Goal: Information Seeking & Learning: Learn about a topic

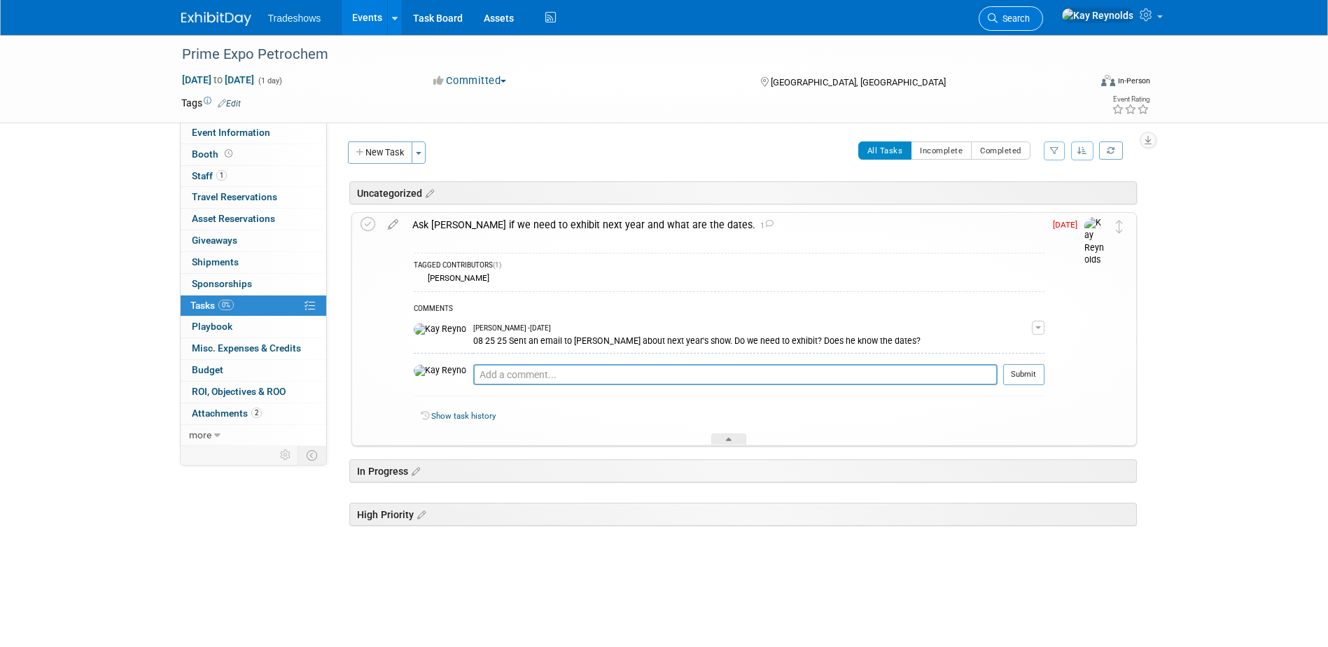
click at [1030, 19] on span "Search" at bounding box center [1014, 18] width 32 height 11
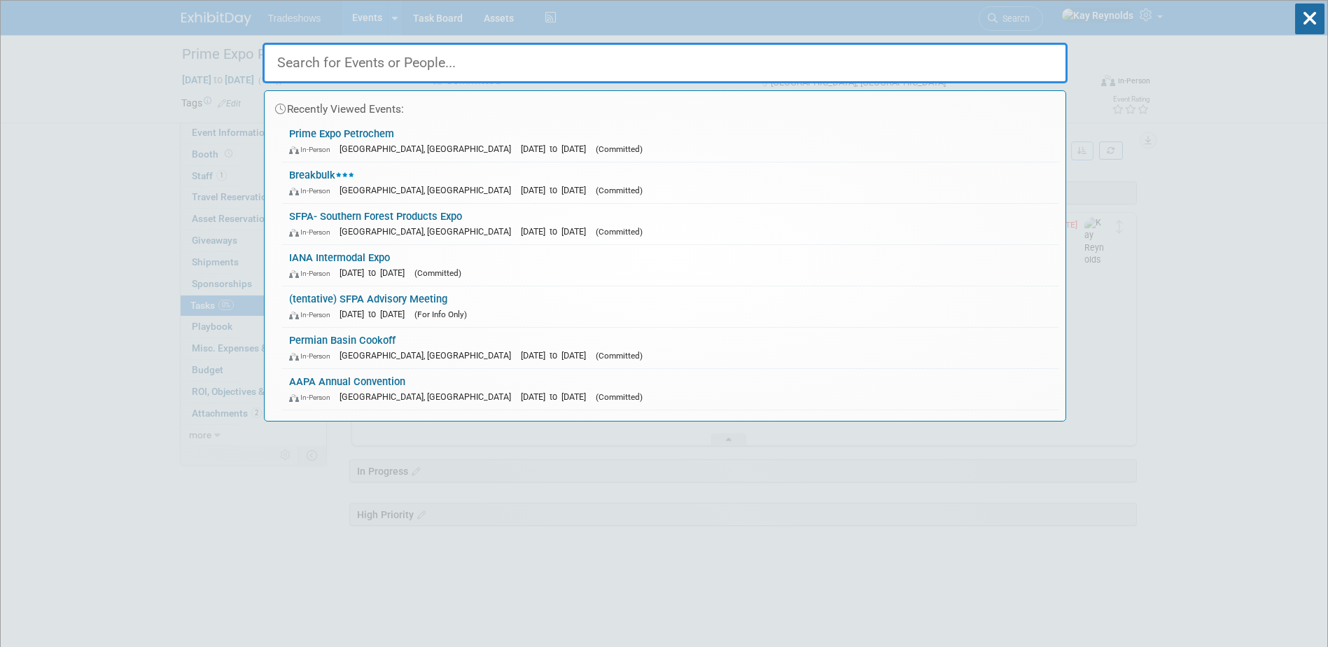
click at [356, 63] on input "text" at bounding box center [665, 63] width 805 height 41
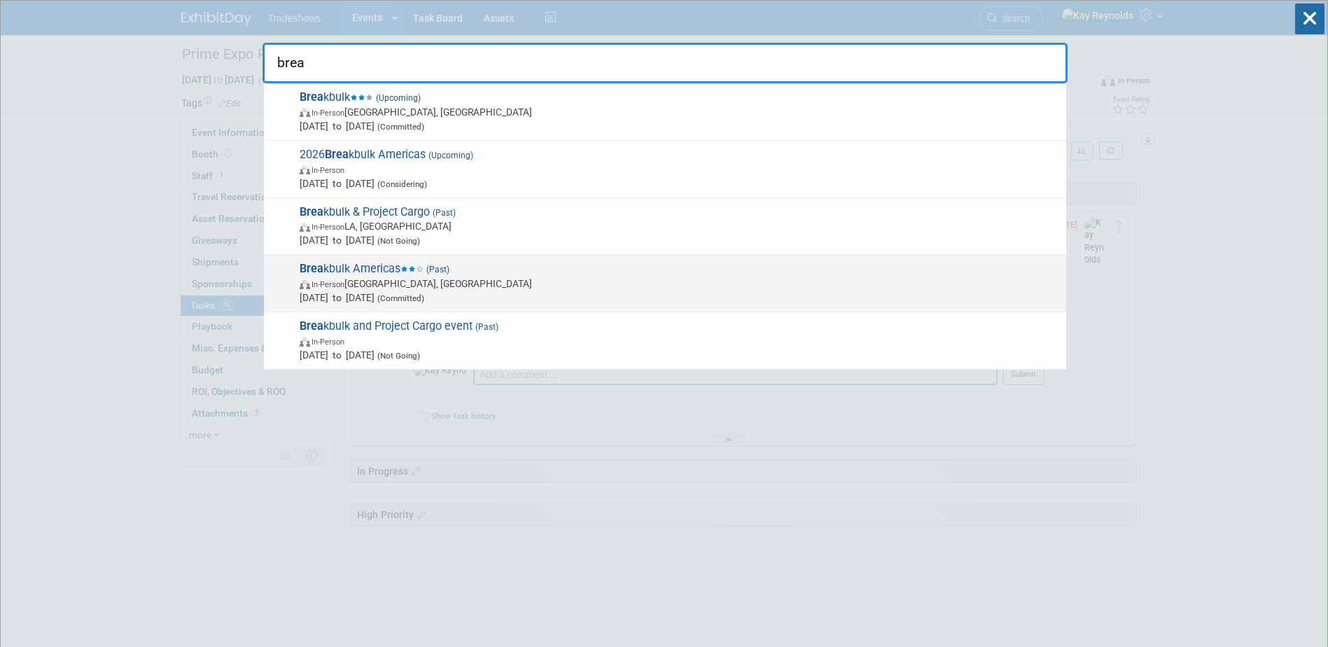
type input "brea"
click at [373, 274] on span "Brea kbulk Americas (Past) In-Person Houston, TX Oct 15, 2024 to Oct 17, 2024 (…" at bounding box center [678, 283] width 764 height 43
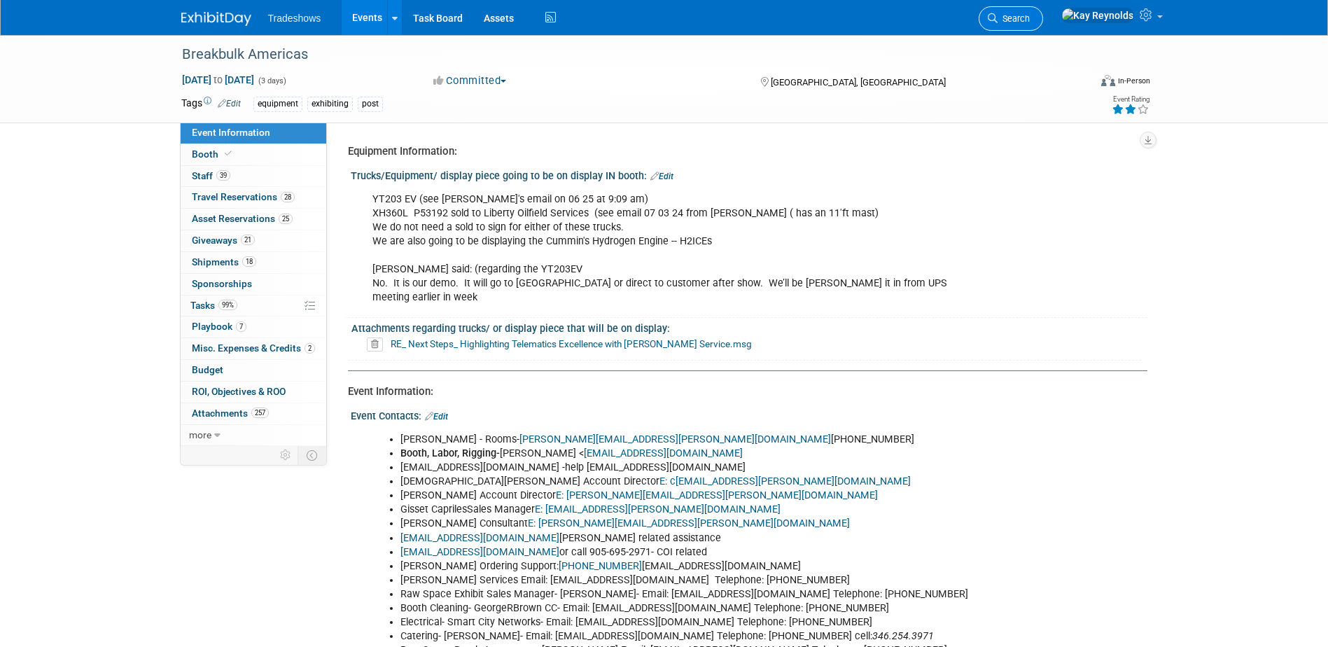
click at [1043, 12] on link "Search" at bounding box center [1011, 18] width 64 height 25
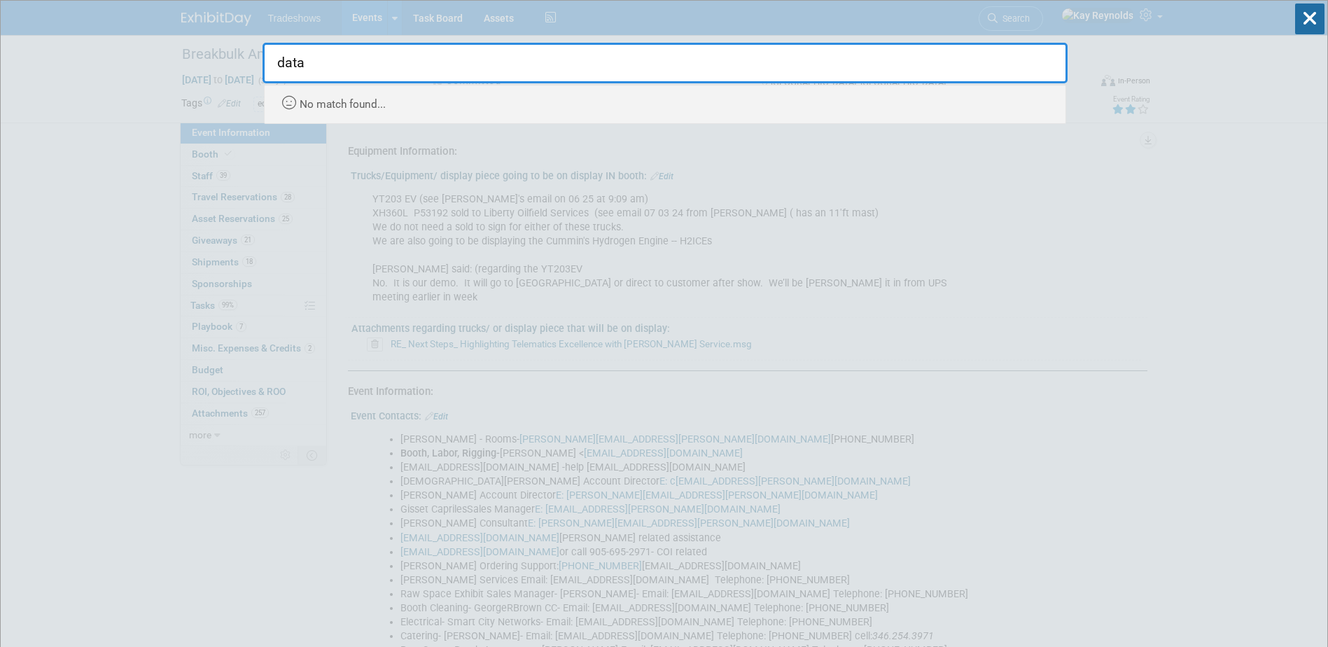
type input "data"
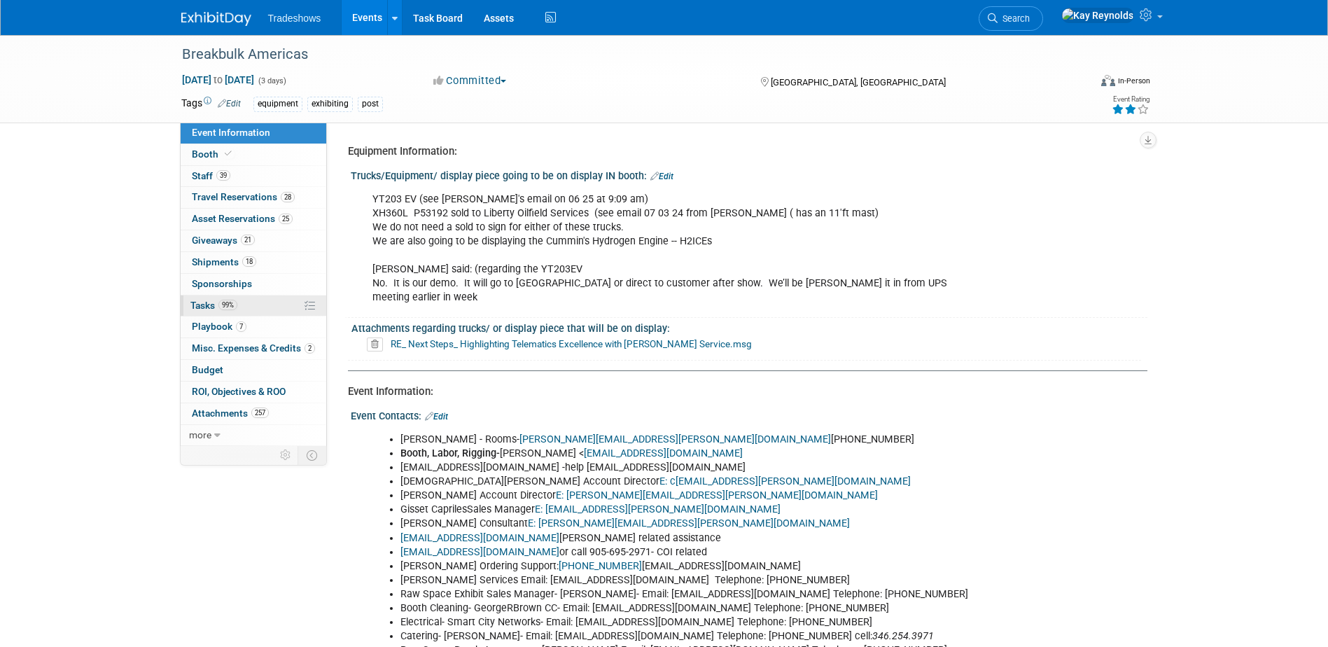
click at [274, 301] on link "99% Tasks 99%" at bounding box center [254, 306] width 146 height 21
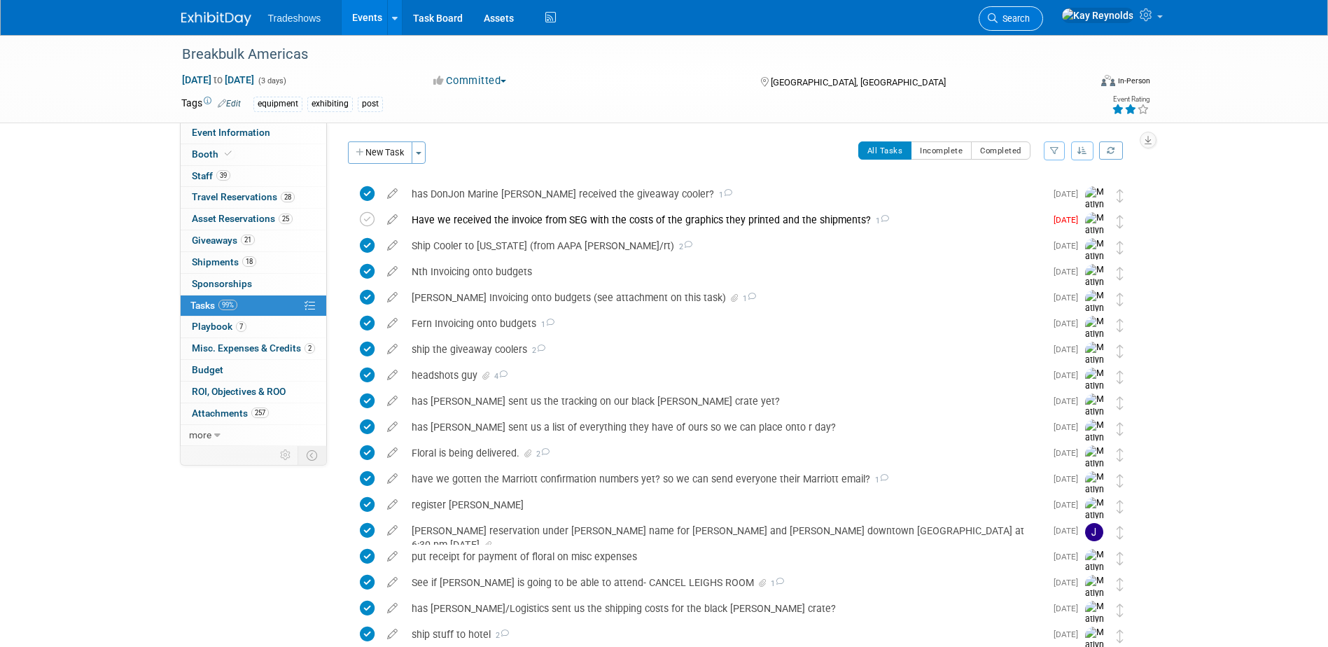
click at [1030, 15] on span "Search" at bounding box center [1014, 18] width 32 height 11
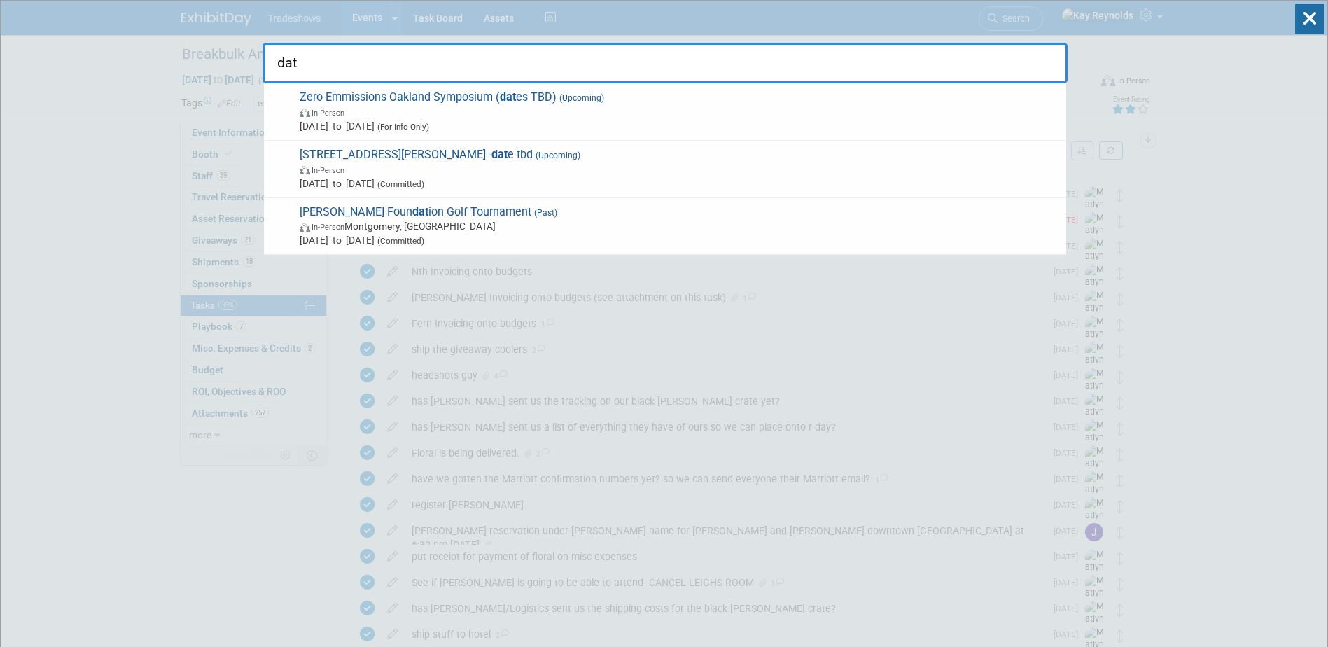
type input "data"
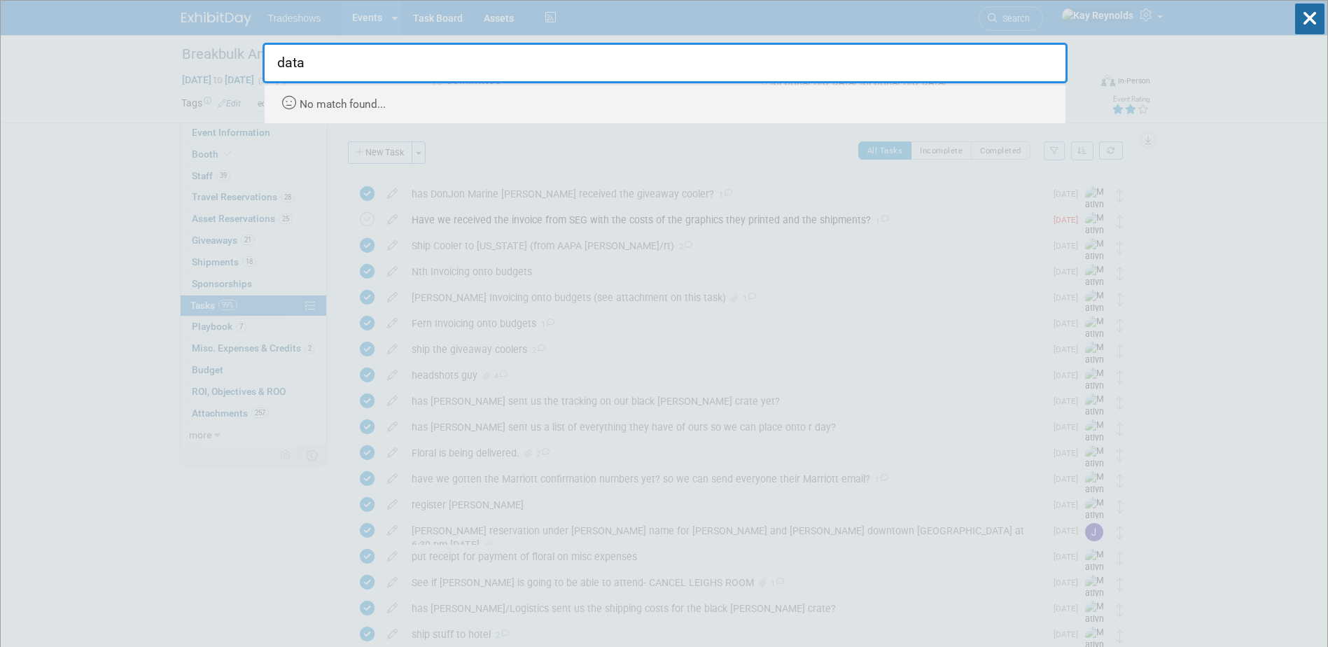
drag, startPoint x: 347, startPoint y: 67, endPoint x: 235, endPoint y: 70, distance: 112.1
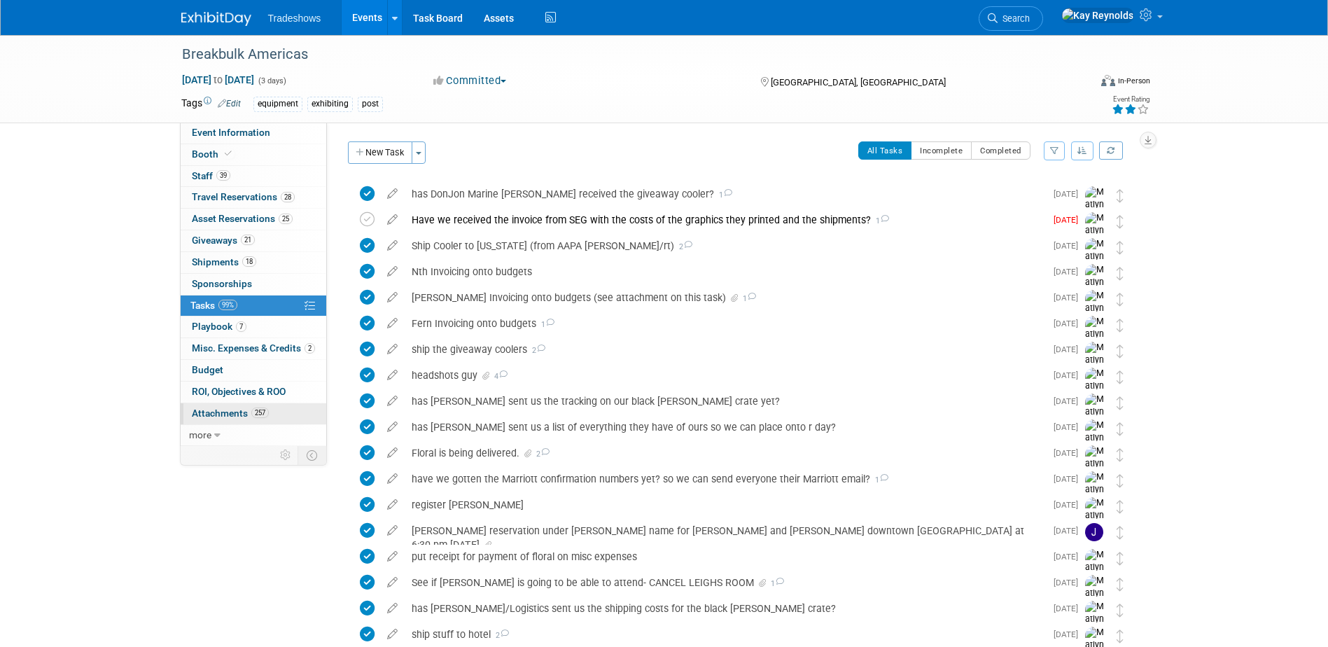
click at [220, 416] on span "Attachments 257" at bounding box center [230, 413] width 77 height 11
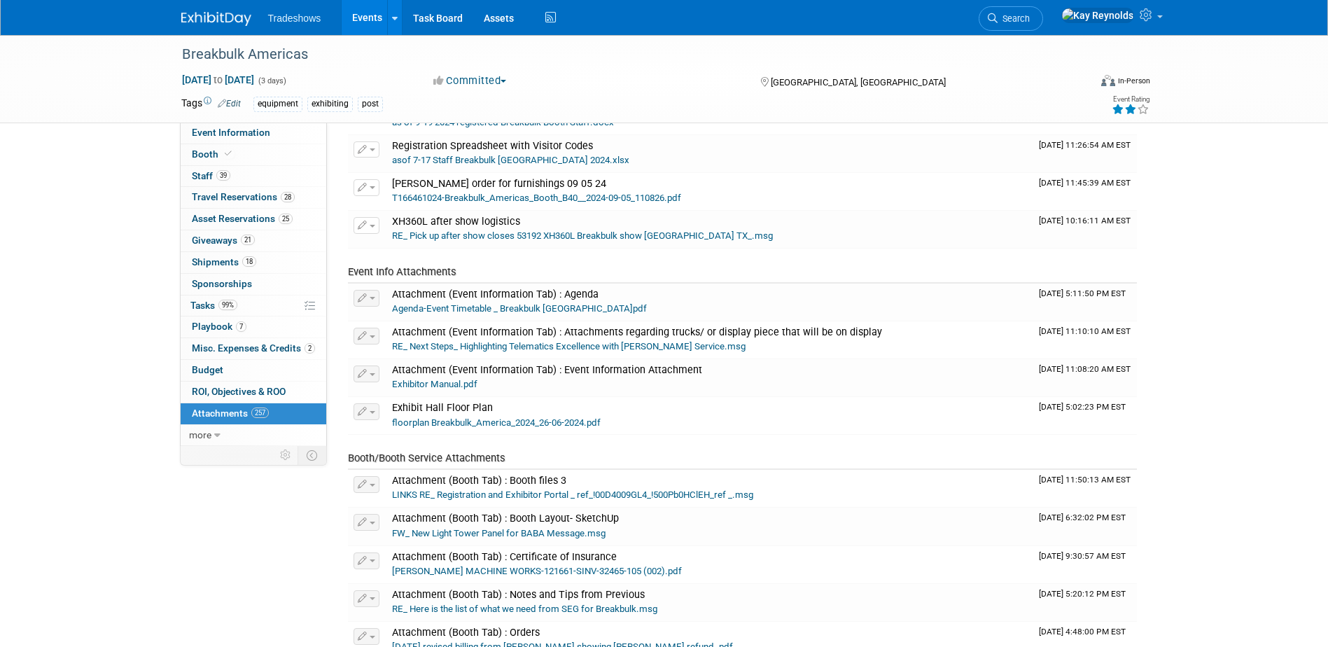
scroll to position [280, 0]
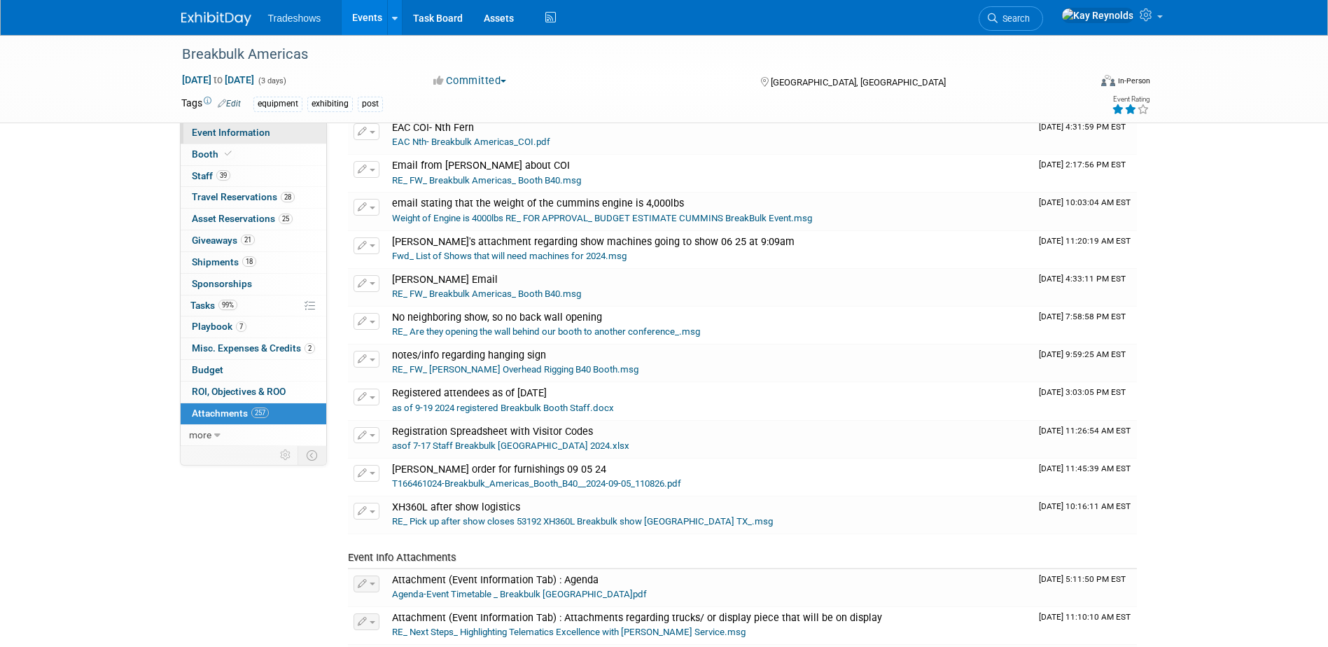
click at [238, 133] on span "Event Information" at bounding box center [231, 132] width 78 height 11
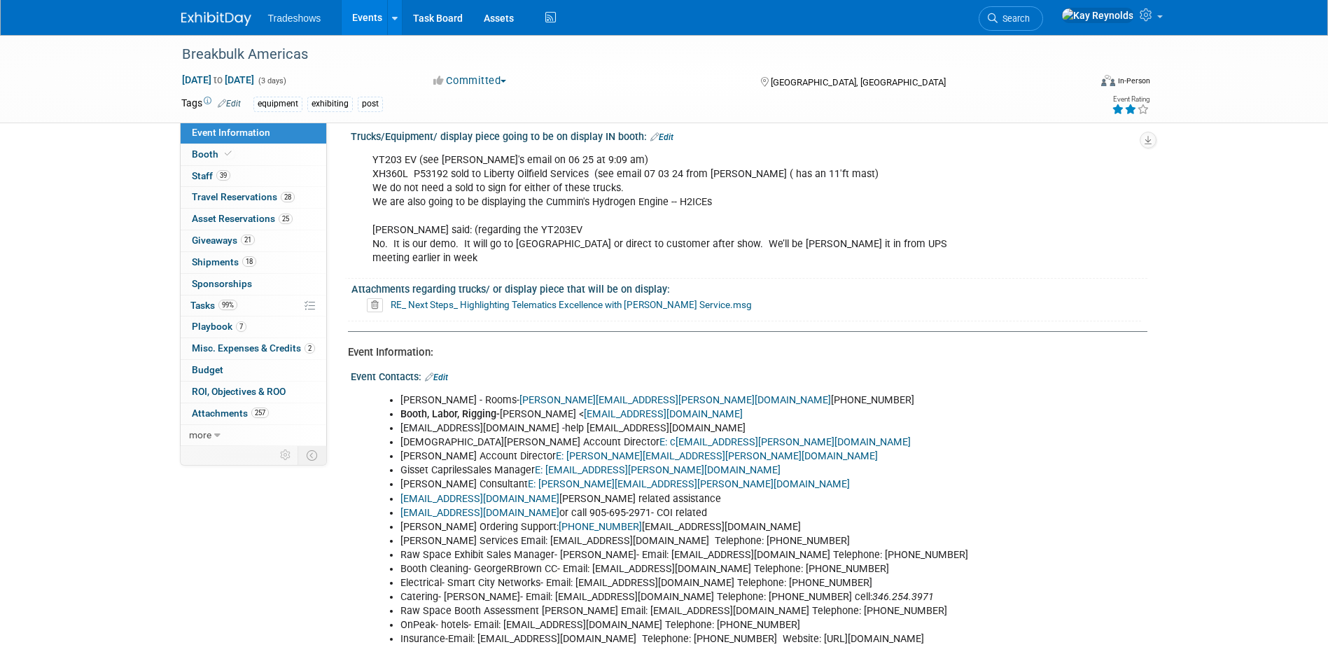
scroll to position [140, 0]
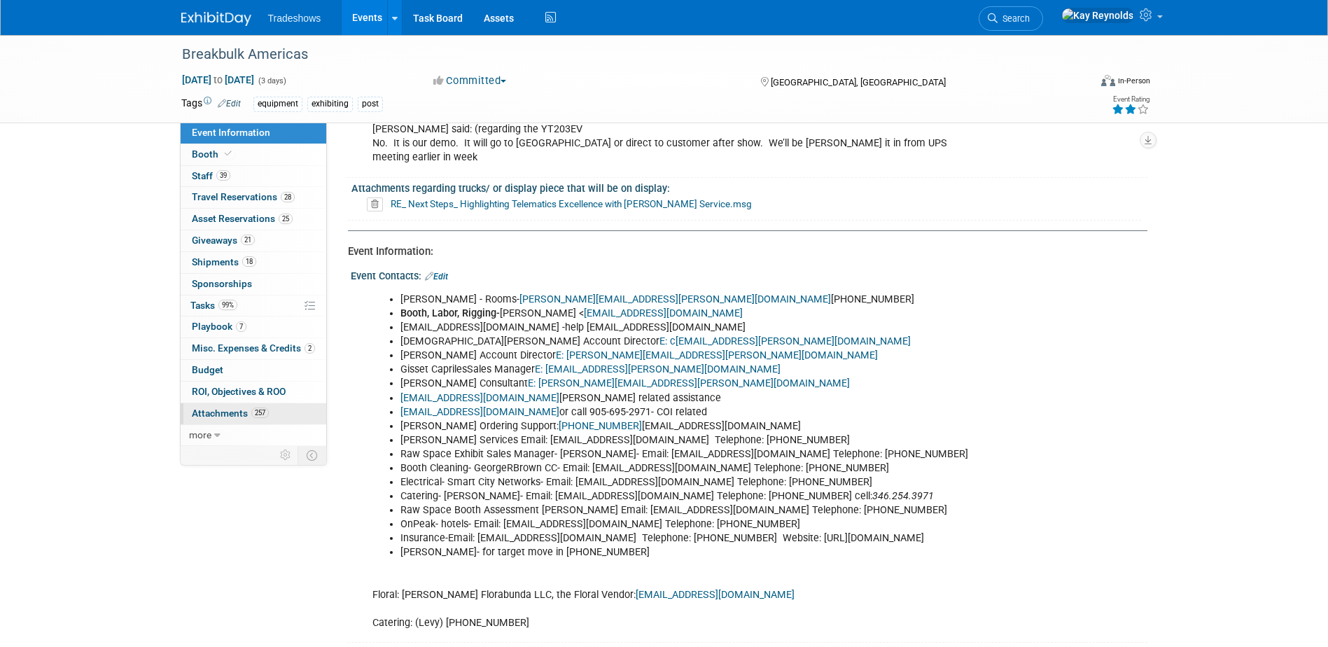
click at [216, 410] on span "Attachments 257" at bounding box center [230, 413] width 77 height 11
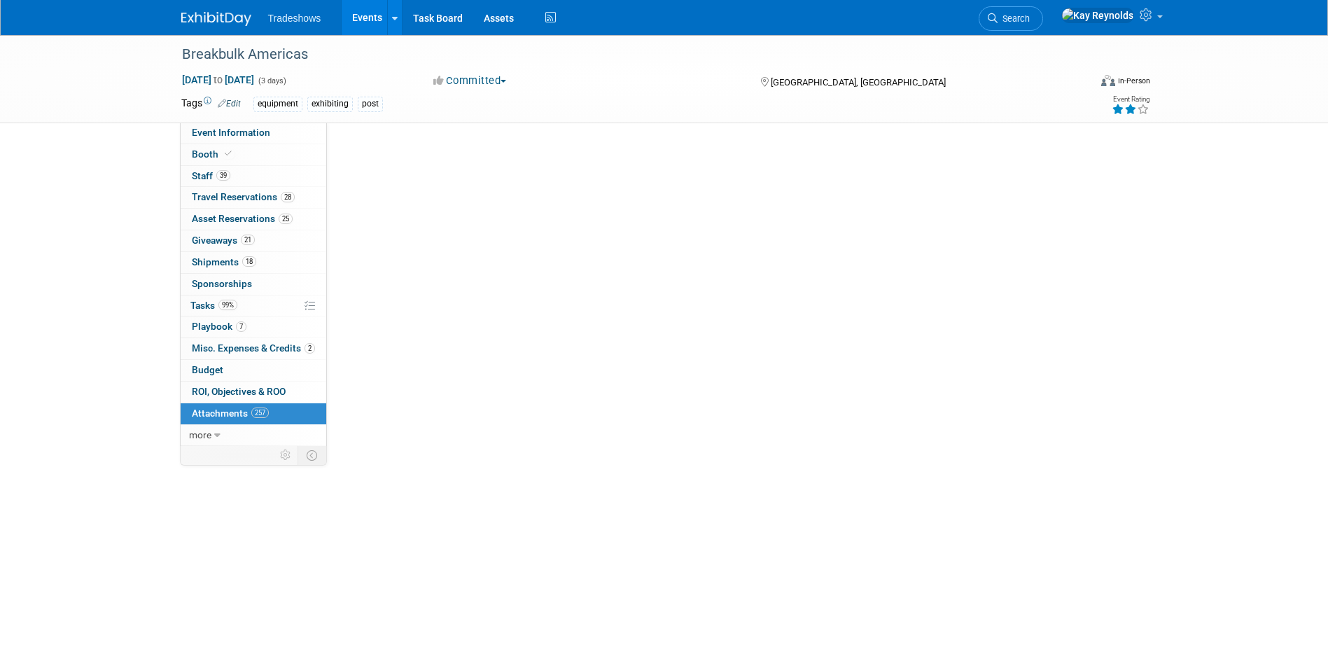
scroll to position [0, 0]
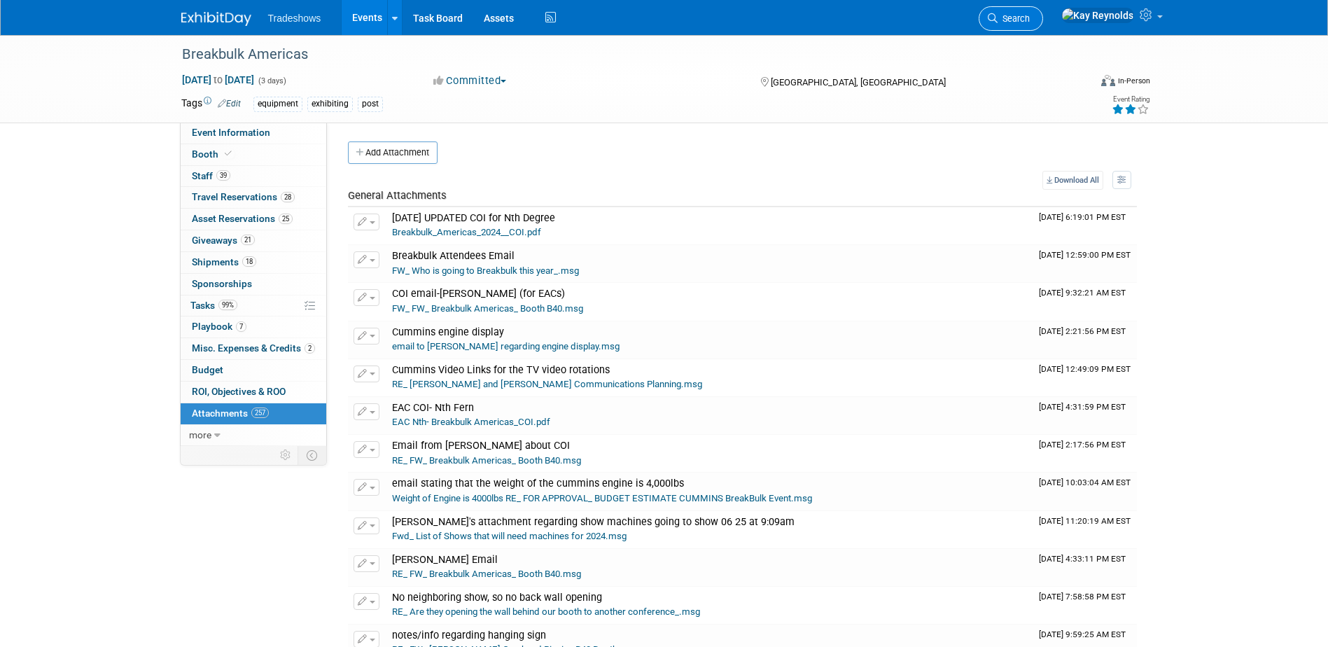
click at [1043, 11] on link "Search" at bounding box center [1011, 18] width 64 height 25
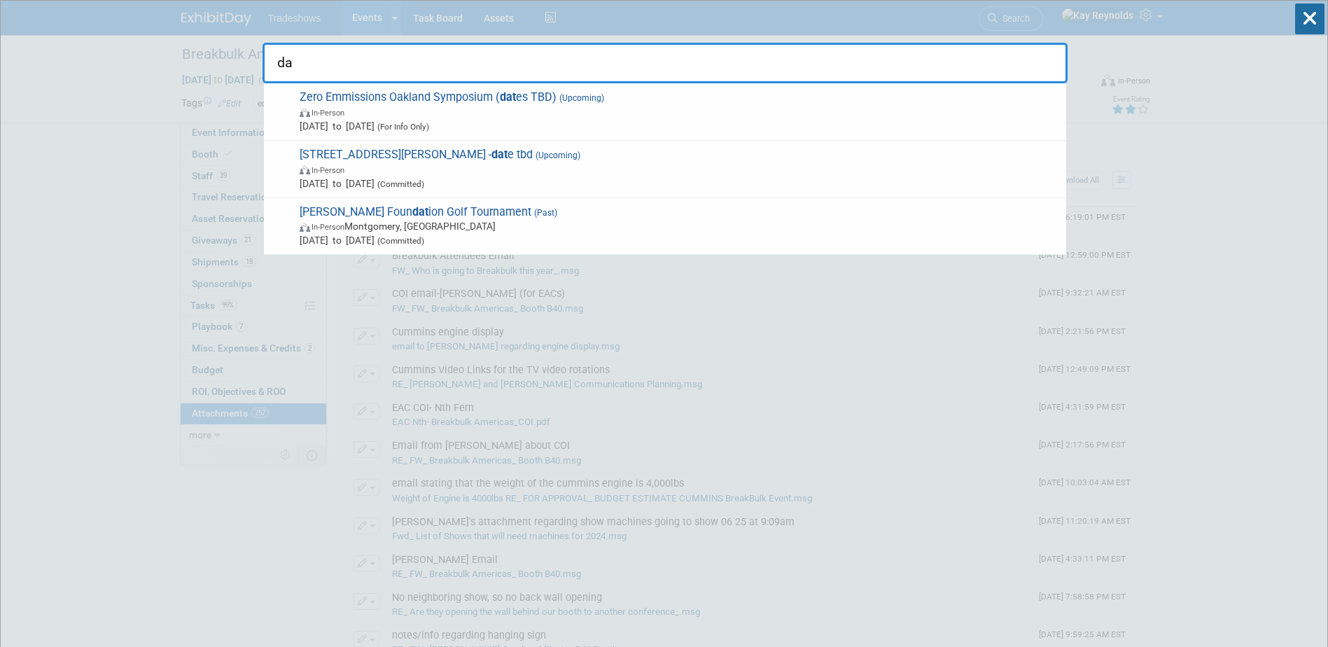
type input "d"
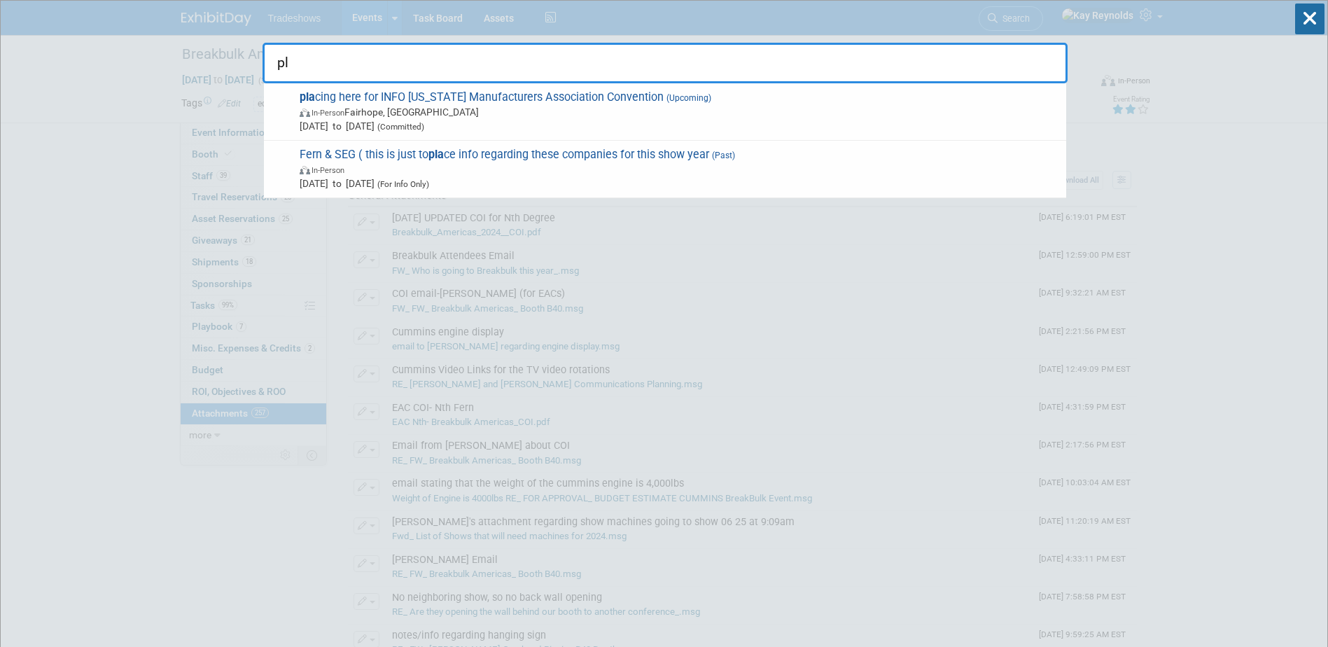
type input "p"
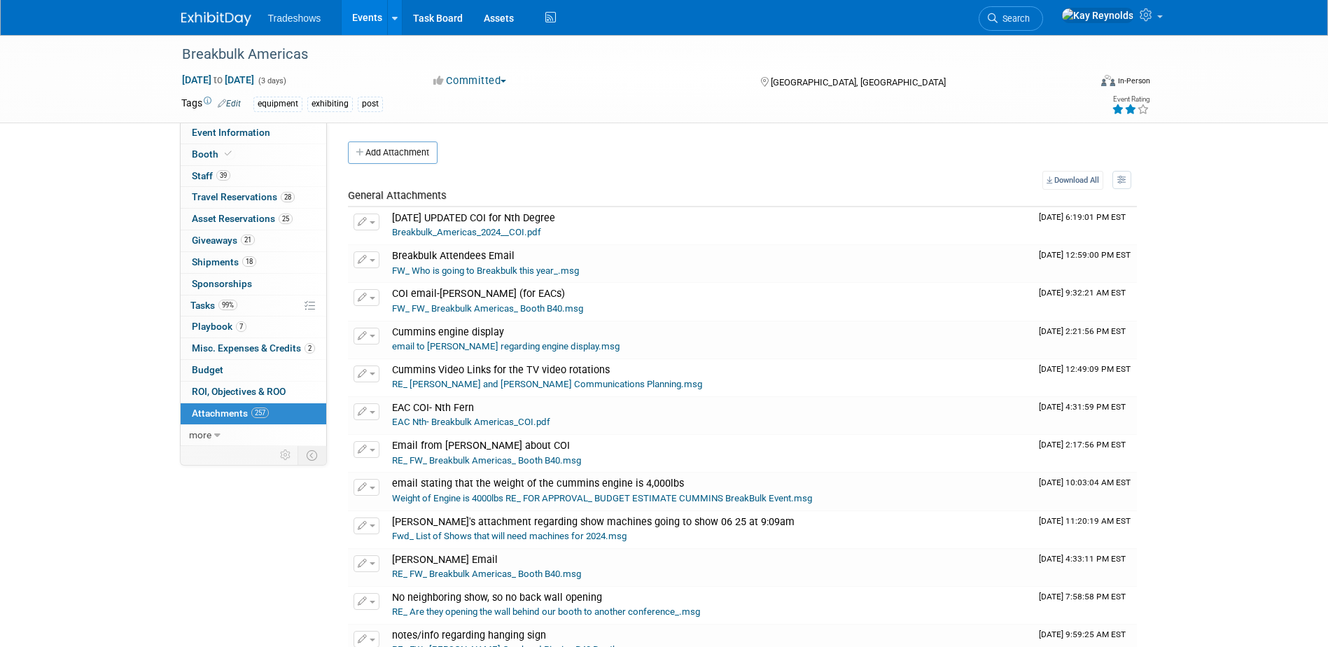
click at [217, 412] on span "Attachments 257" at bounding box center [230, 413] width 77 height 11
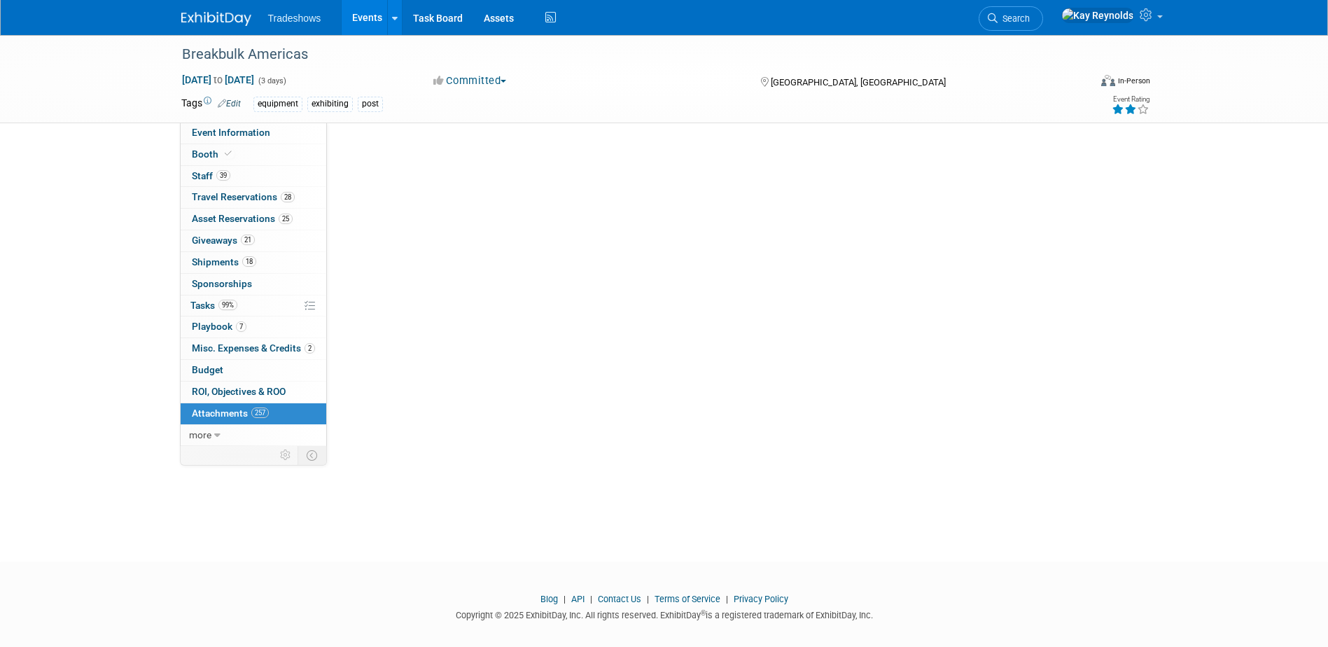
click at [217, 412] on span "Attachments 257" at bounding box center [230, 413] width 77 height 11
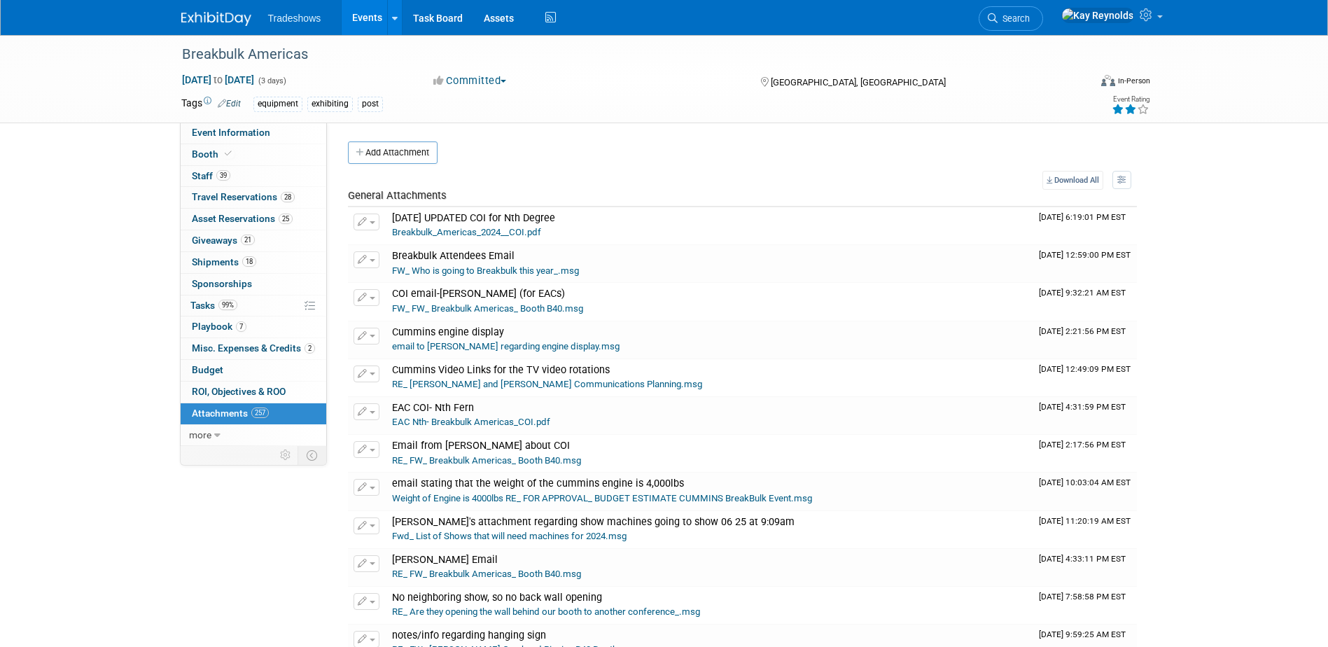
click at [251, 301] on link "99% Tasks 99%" at bounding box center [254, 306] width 146 height 21
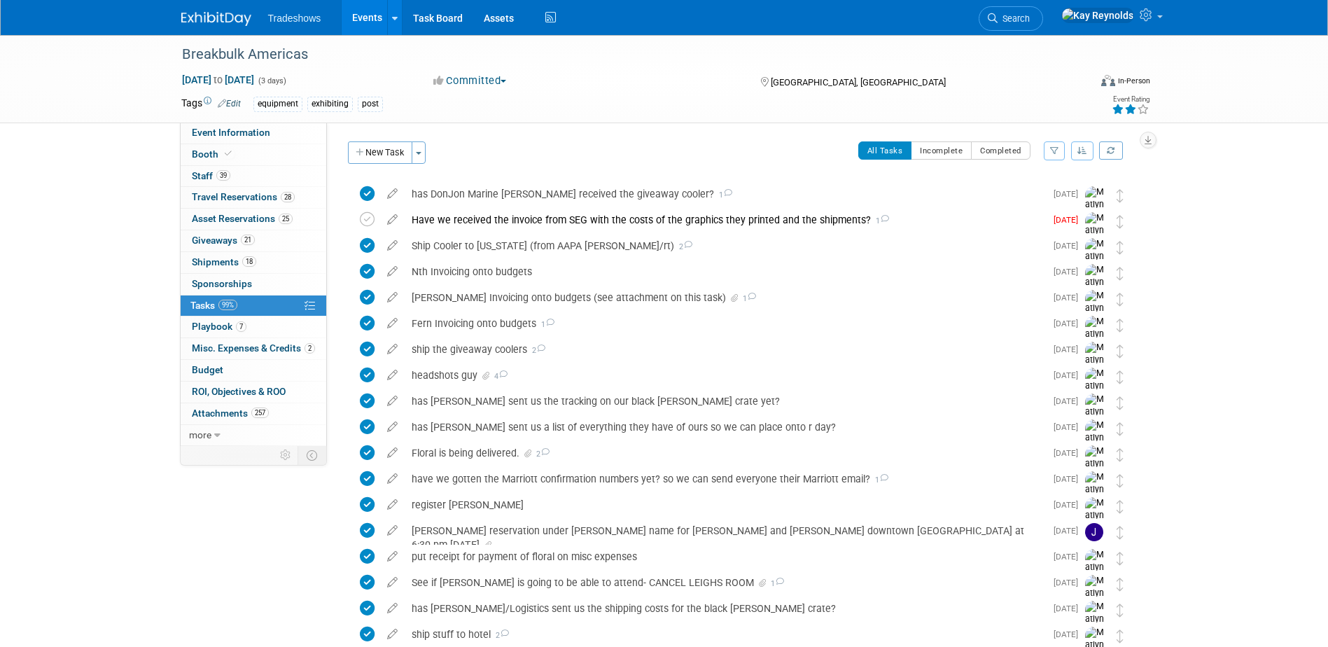
scroll to position [544, 0]
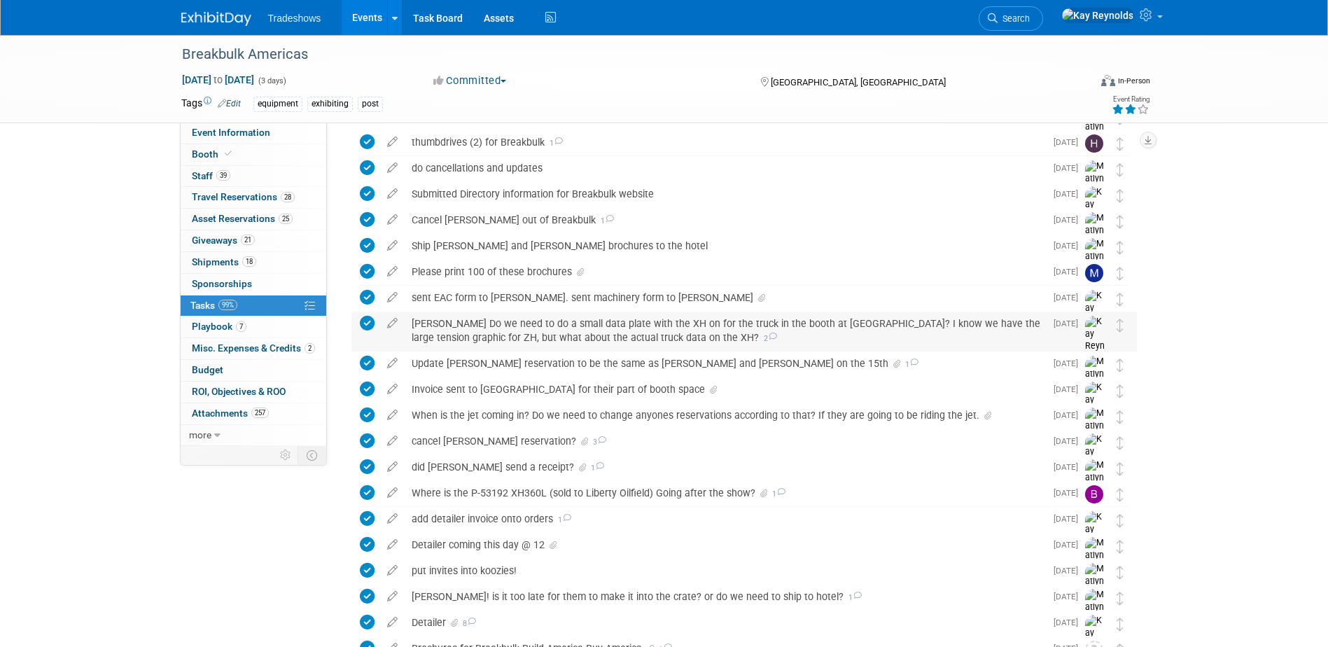
click at [492, 326] on div "[PERSON_NAME] Do we need to do a small data plate with the XH on for the truck …" at bounding box center [725, 331] width 641 height 39
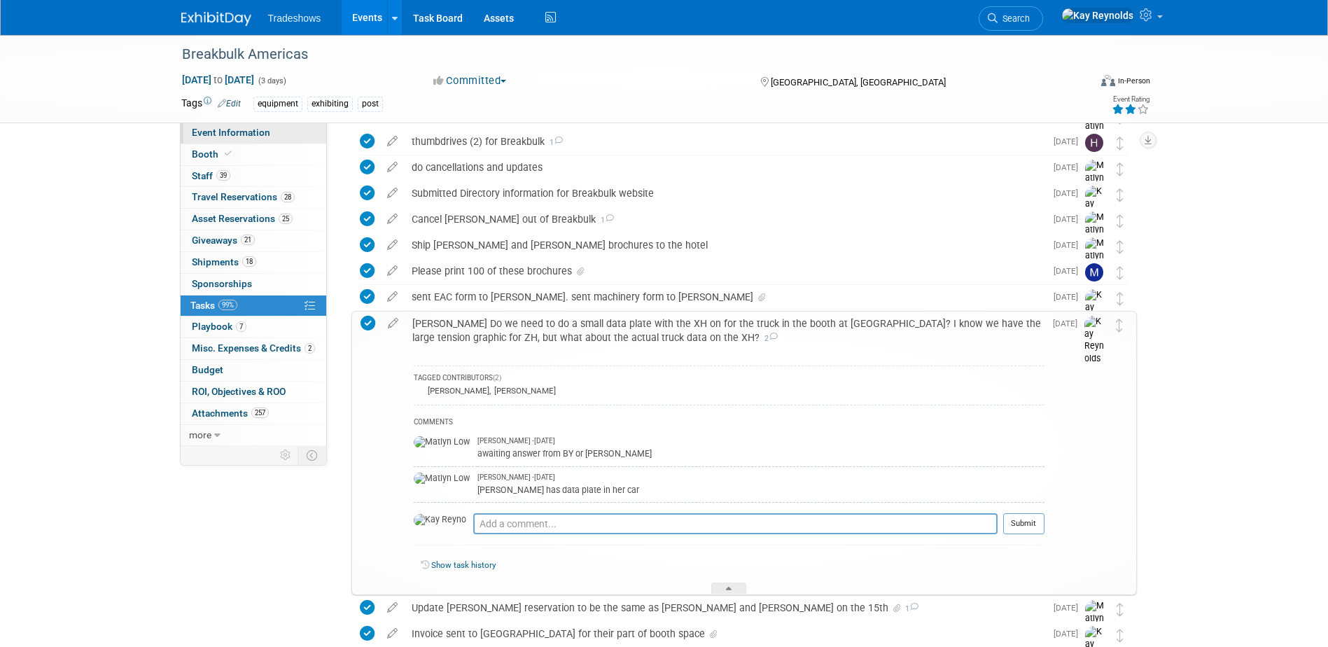
click at [270, 135] on link "Event Information" at bounding box center [254, 133] width 146 height 21
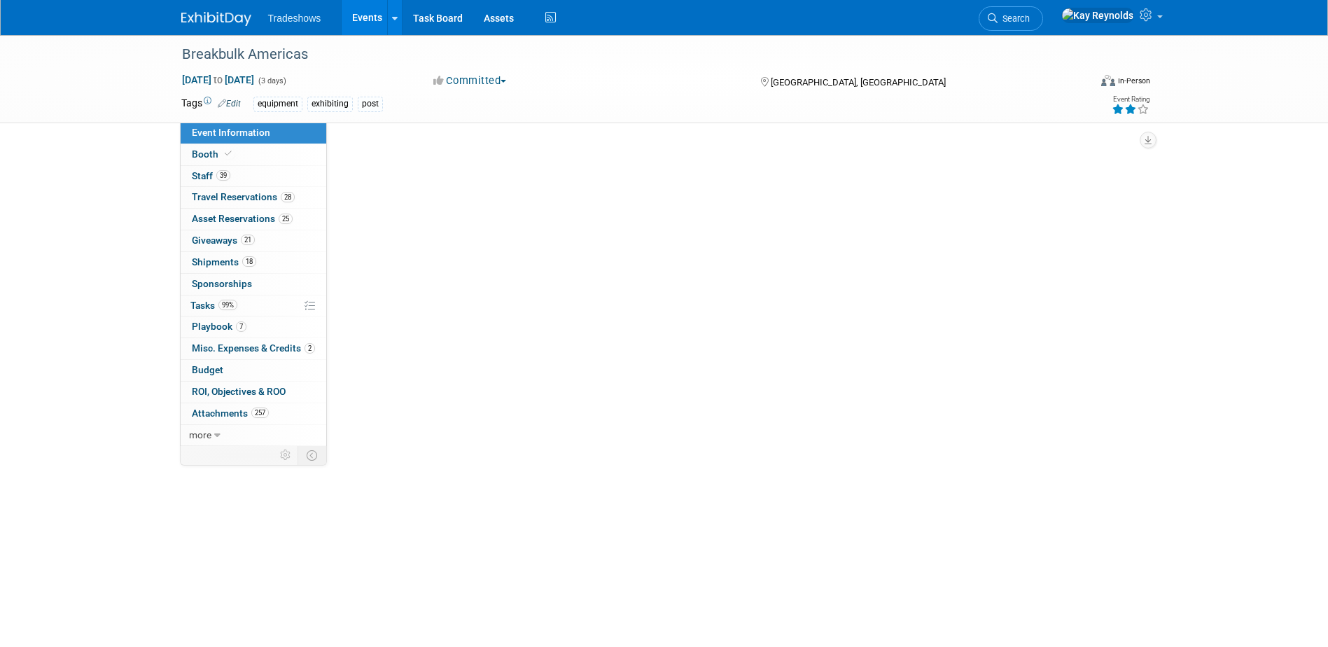
scroll to position [0, 0]
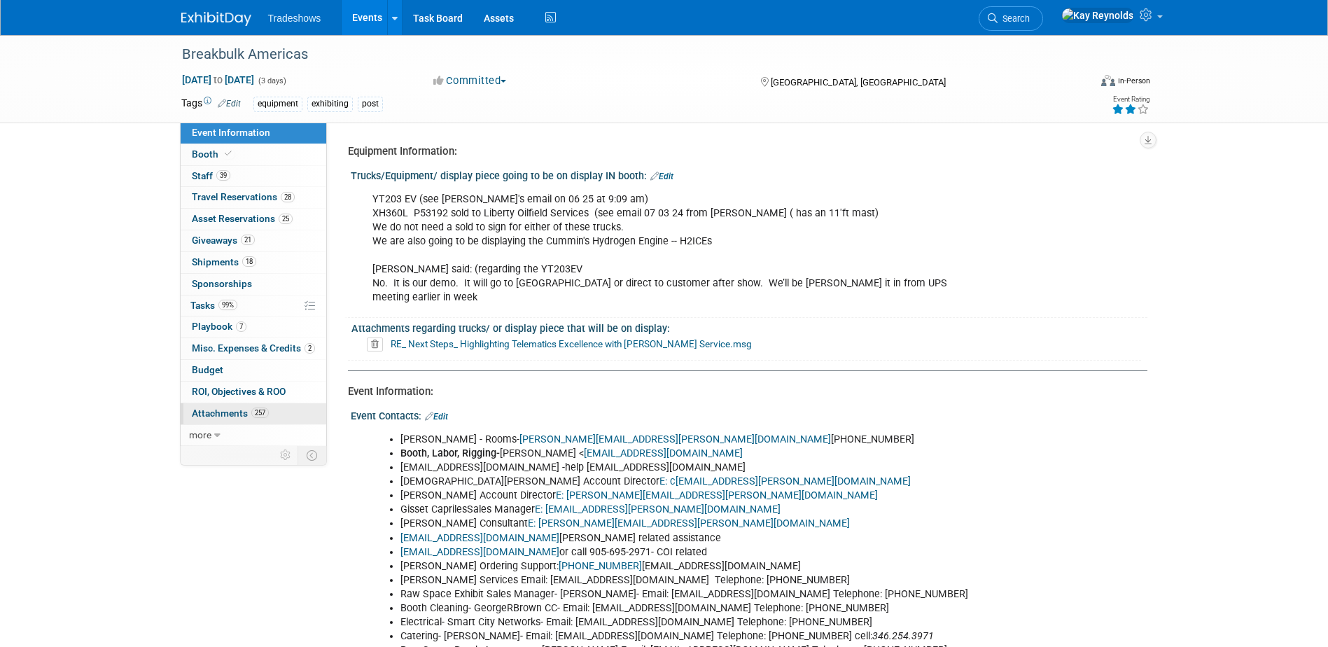
click at [289, 414] on link "257 Attachments 257" at bounding box center [254, 413] width 146 height 21
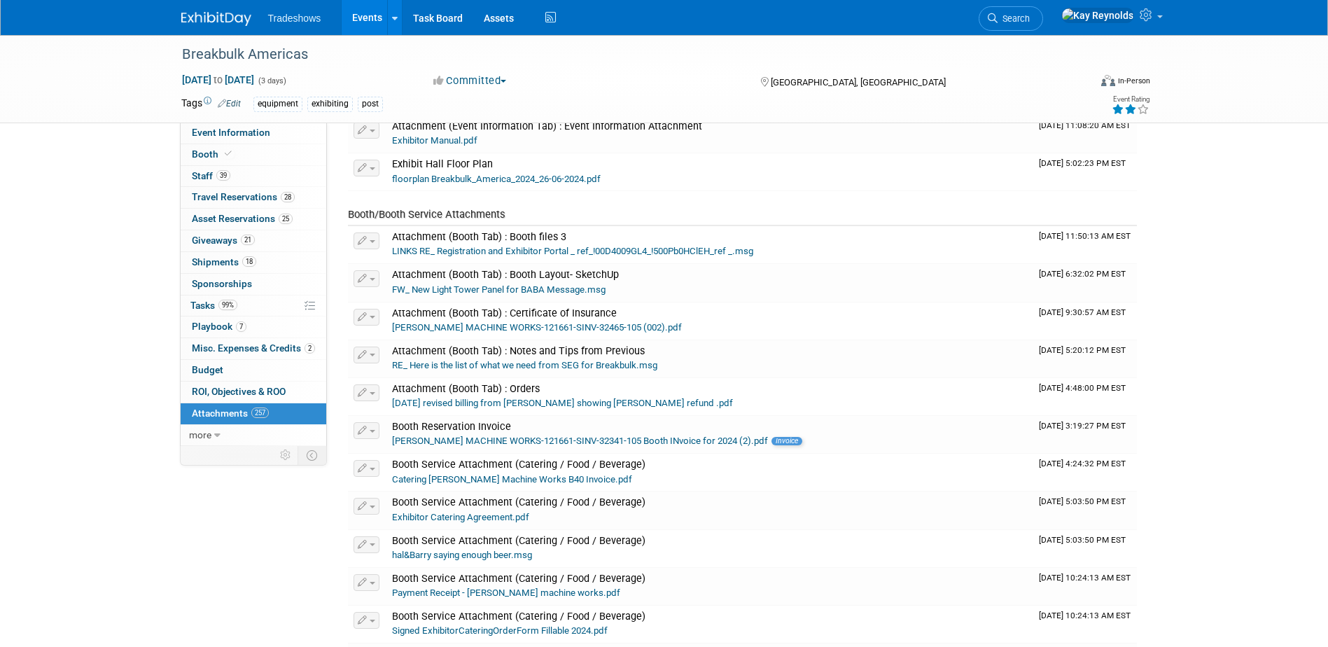
scroll to position [840, 0]
